Goal: Find specific page/section: Find specific page/section

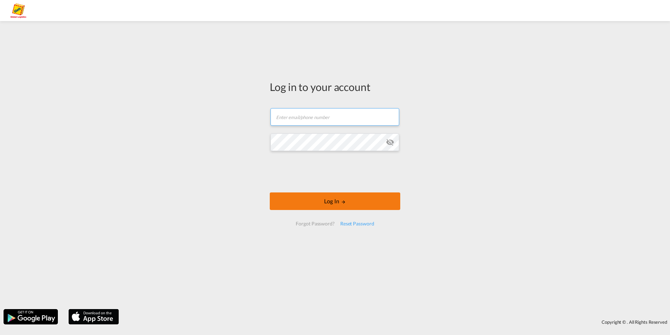
type input "[PERSON_NAME][EMAIL_ADDRESS][PERSON_NAME][PERSON_NAME][DOMAIN_NAME]"
click at [379, 209] on button "Log In" at bounding box center [335, 201] width 131 height 18
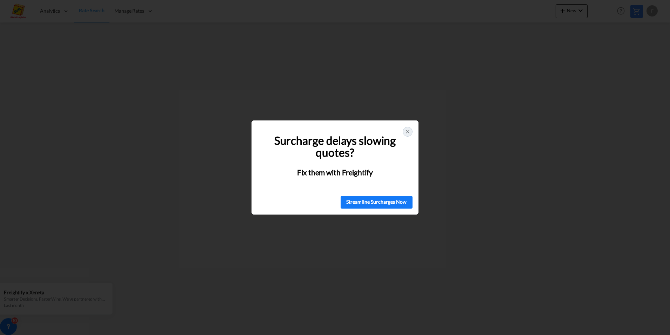
click at [412, 130] on div at bounding box center [408, 132] width 10 height 10
